Goal: Task Accomplishment & Management: Manage account settings

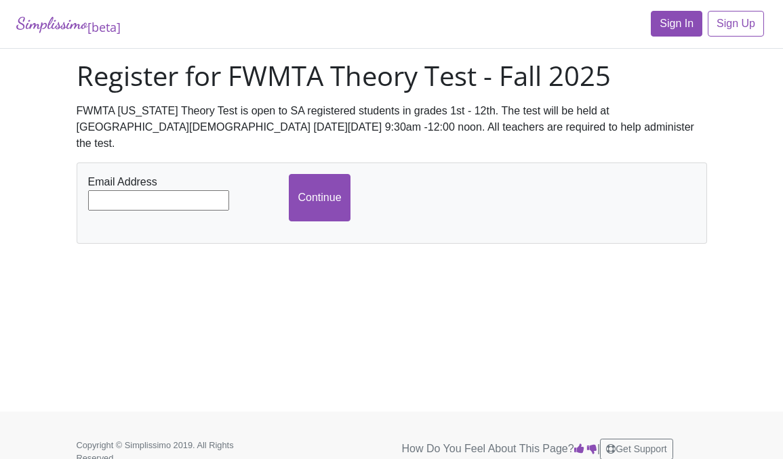
click at [674, 18] on link "Sign In" at bounding box center [677, 24] width 52 height 26
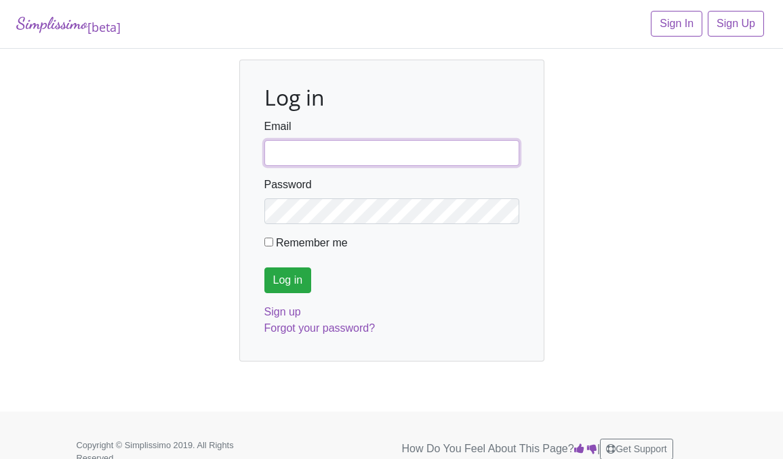
type input "fortworthmta@gmail.com"
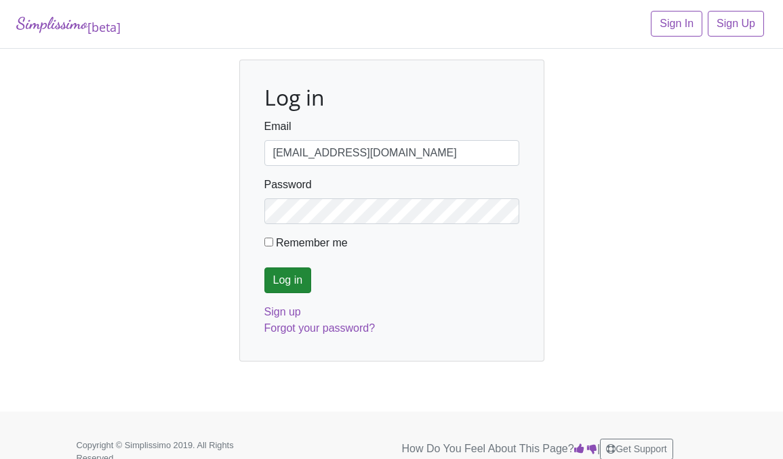
click at [298, 283] on input "Log in" at bounding box center [287, 281] width 47 height 26
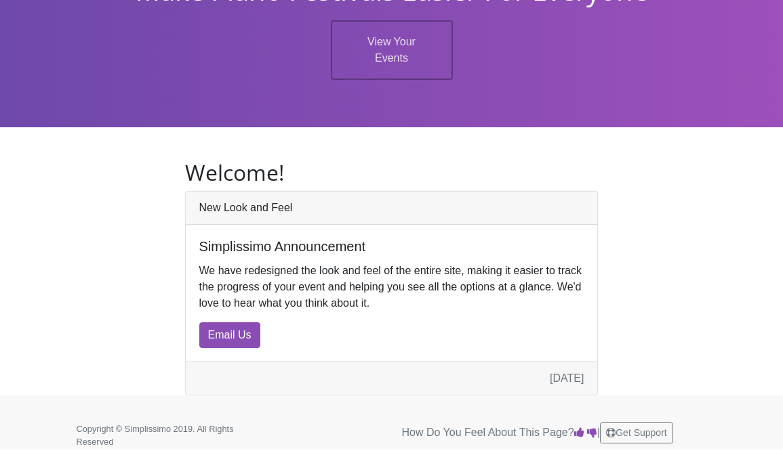
scroll to position [105, 0]
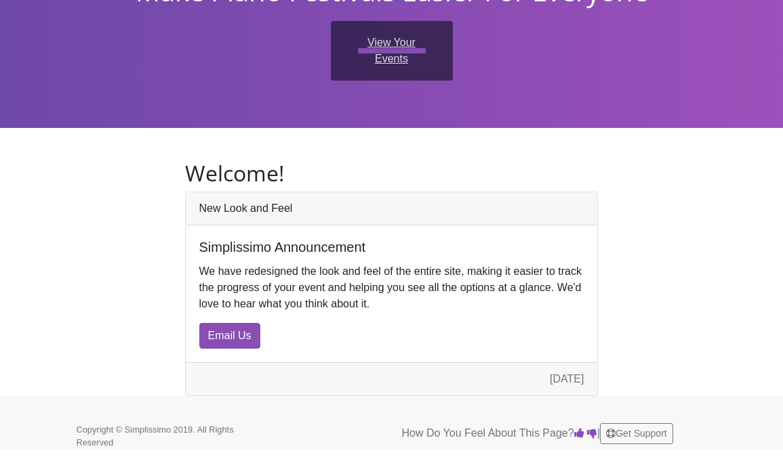
click at [393, 52] on link "View Your Events" at bounding box center [392, 51] width 122 height 60
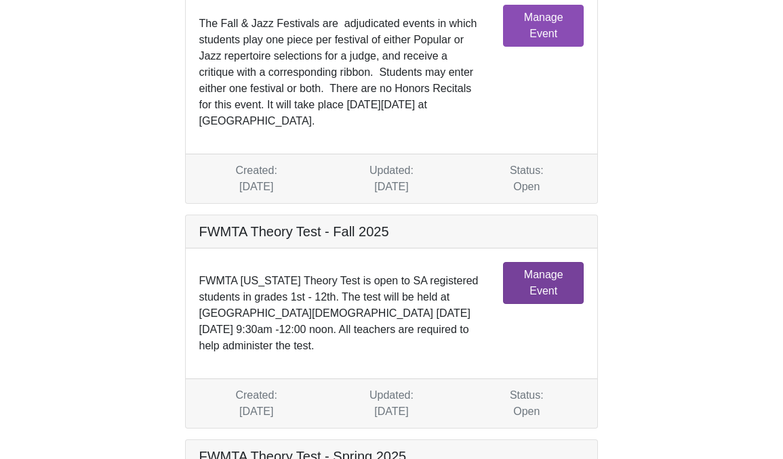
scroll to position [157, 0]
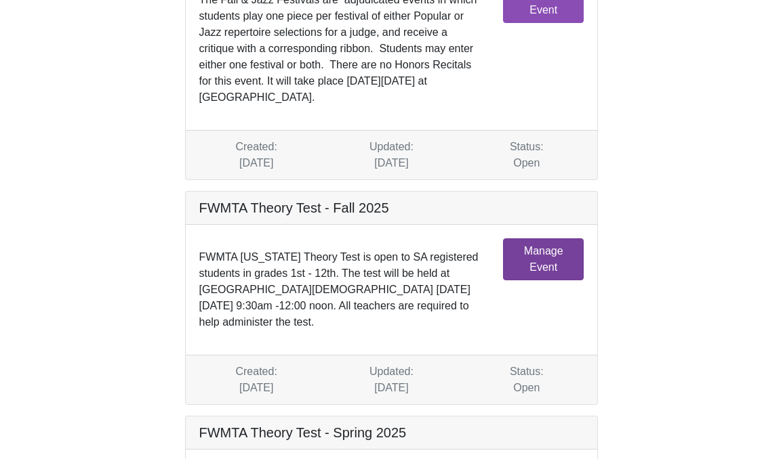
click at [557, 249] on link "Manage Event" at bounding box center [543, 260] width 81 height 42
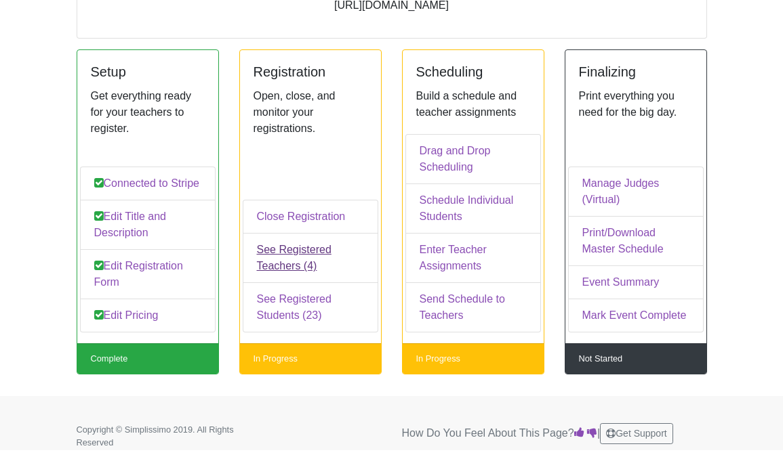
scroll to position [175, 0]
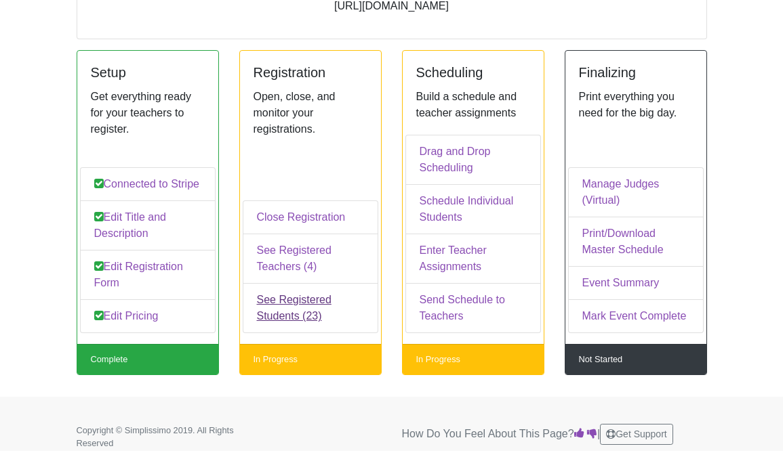
click at [279, 306] on link "See Registered Students (23)" at bounding box center [311, 308] width 136 height 50
click at [291, 270] on link "See Registered Teachers (4)" at bounding box center [311, 259] width 136 height 50
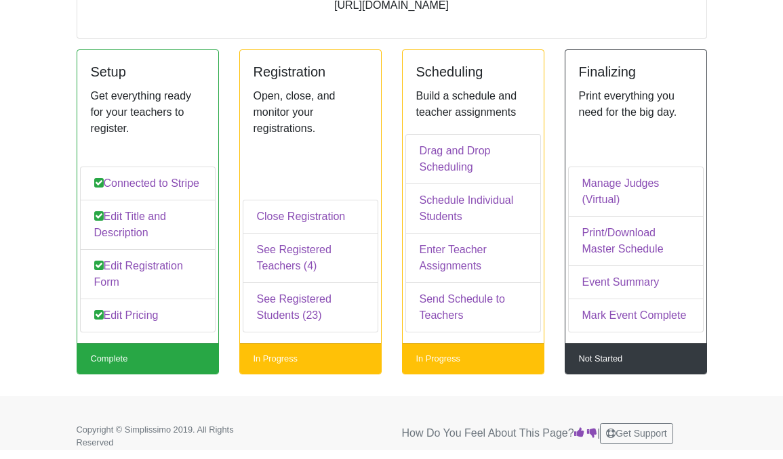
scroll to position [175, 0]
